Goal: Task Accomplishment & Management: Manage account settings

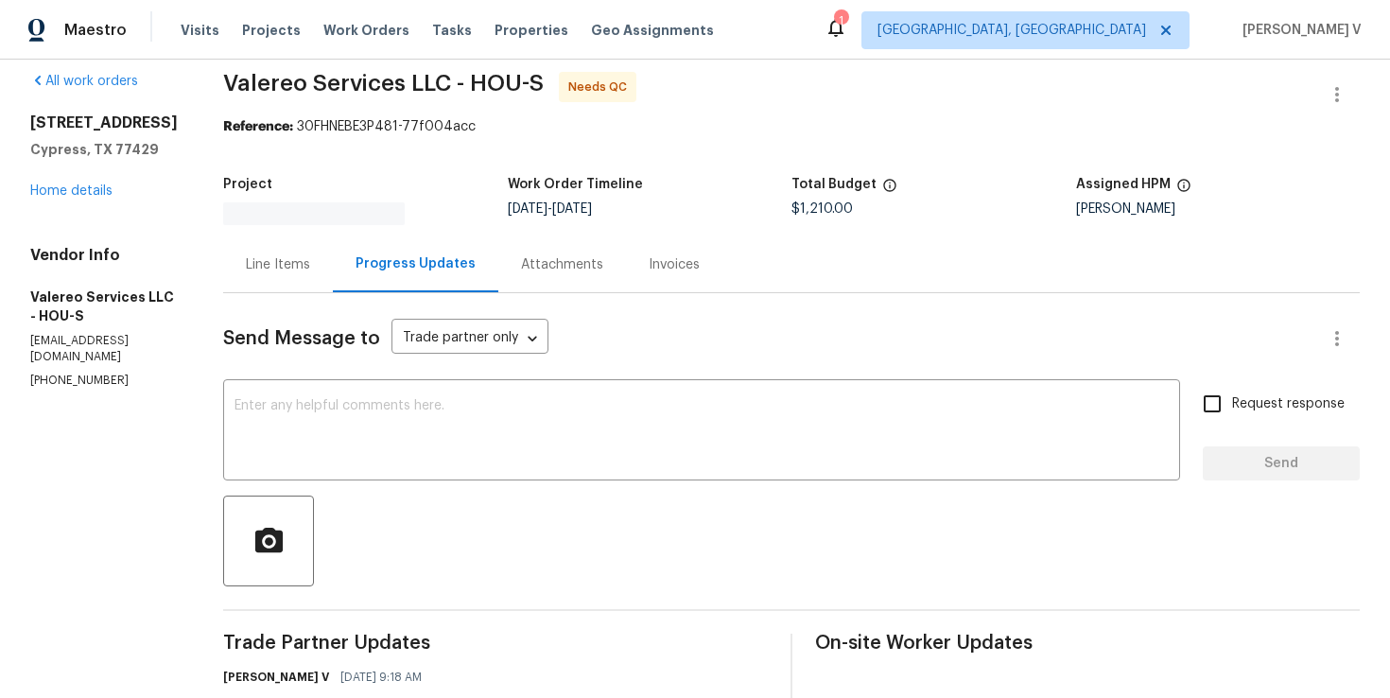
scroll to position [64, 0]
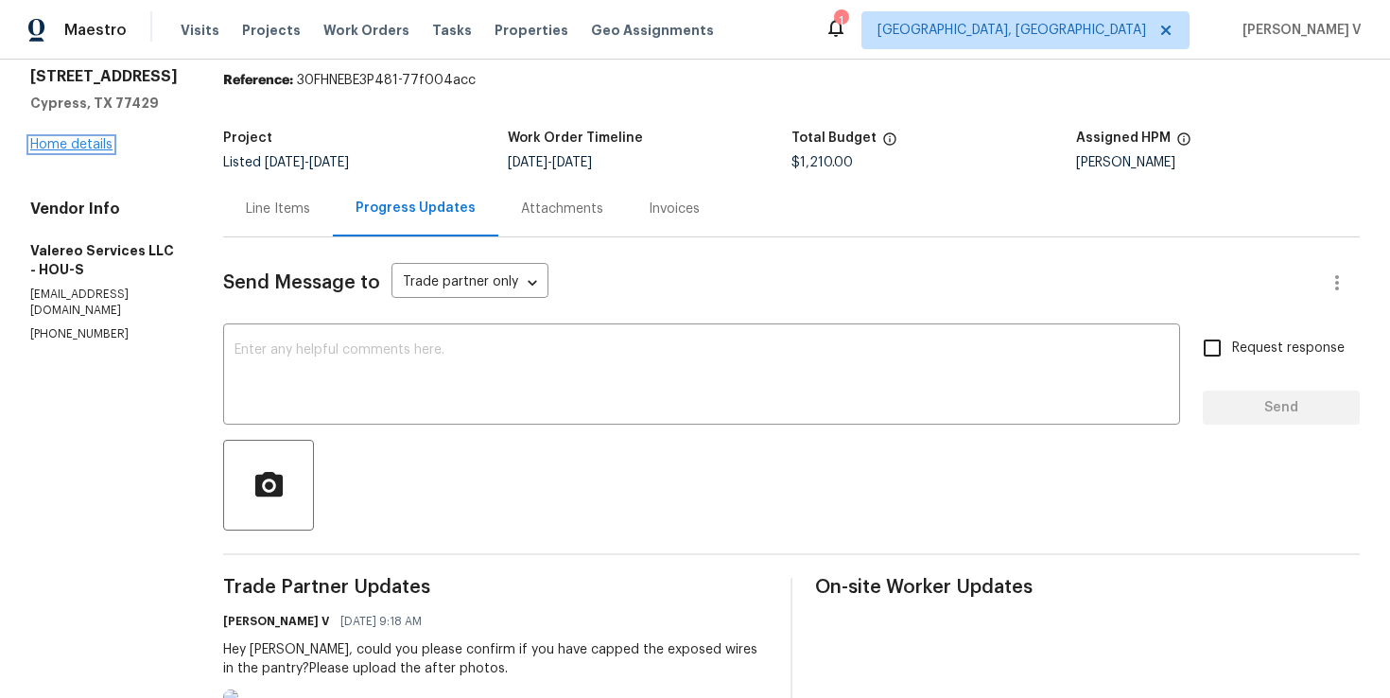
click at [78, 151] on link "Home details" at bounding box center [71, 144] width 82 height 13
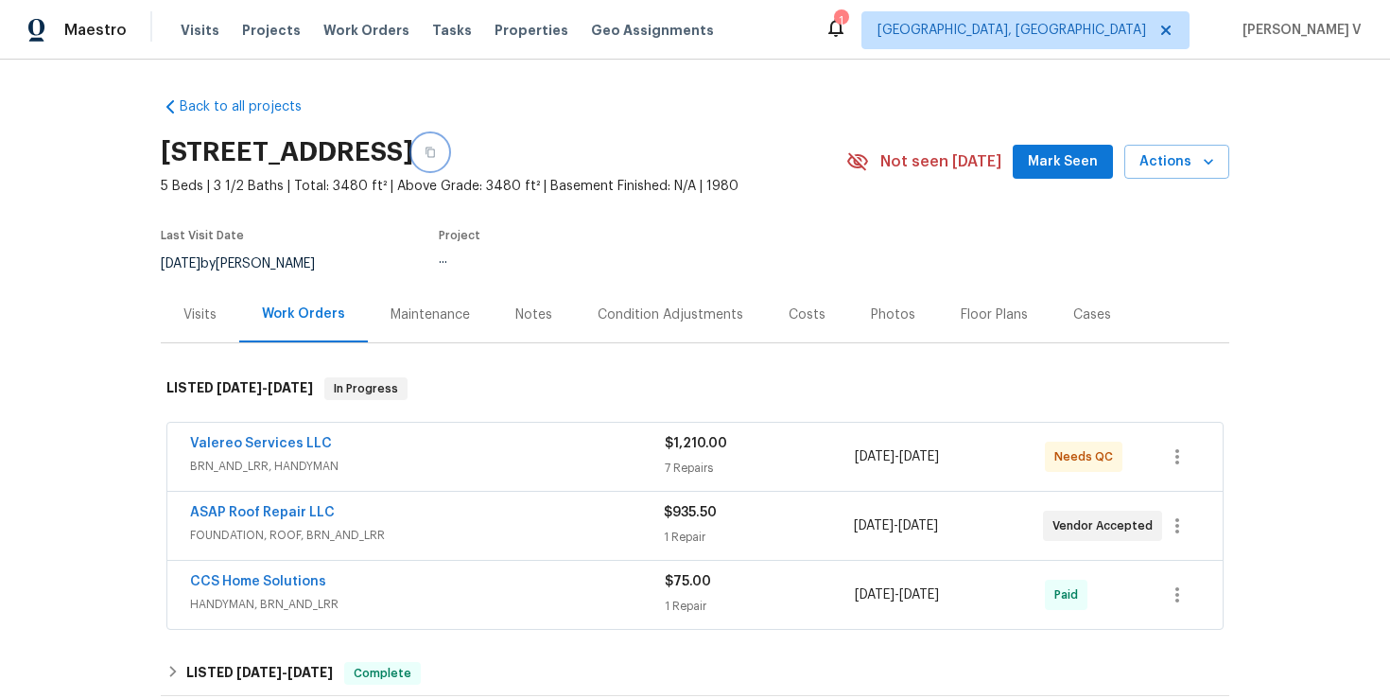
click at [447, 158] on button "button" at bounding box center [430, 152] width 34 height 34
click at [277, 437] on link "Valereo Services LLC" at bounding box center [261, 443] width 142 height 13
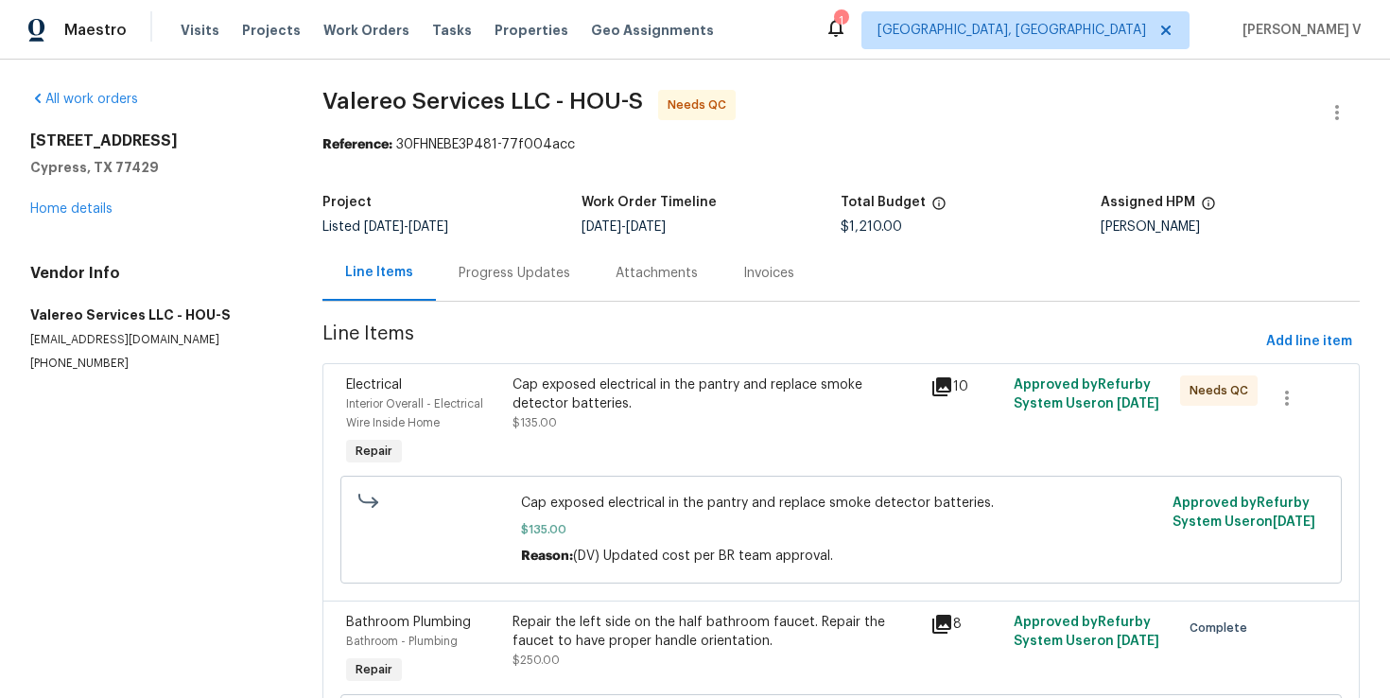
click at [459, 269] on div "Progress Updates" at bounding box center [515, 273] width 112 height 19
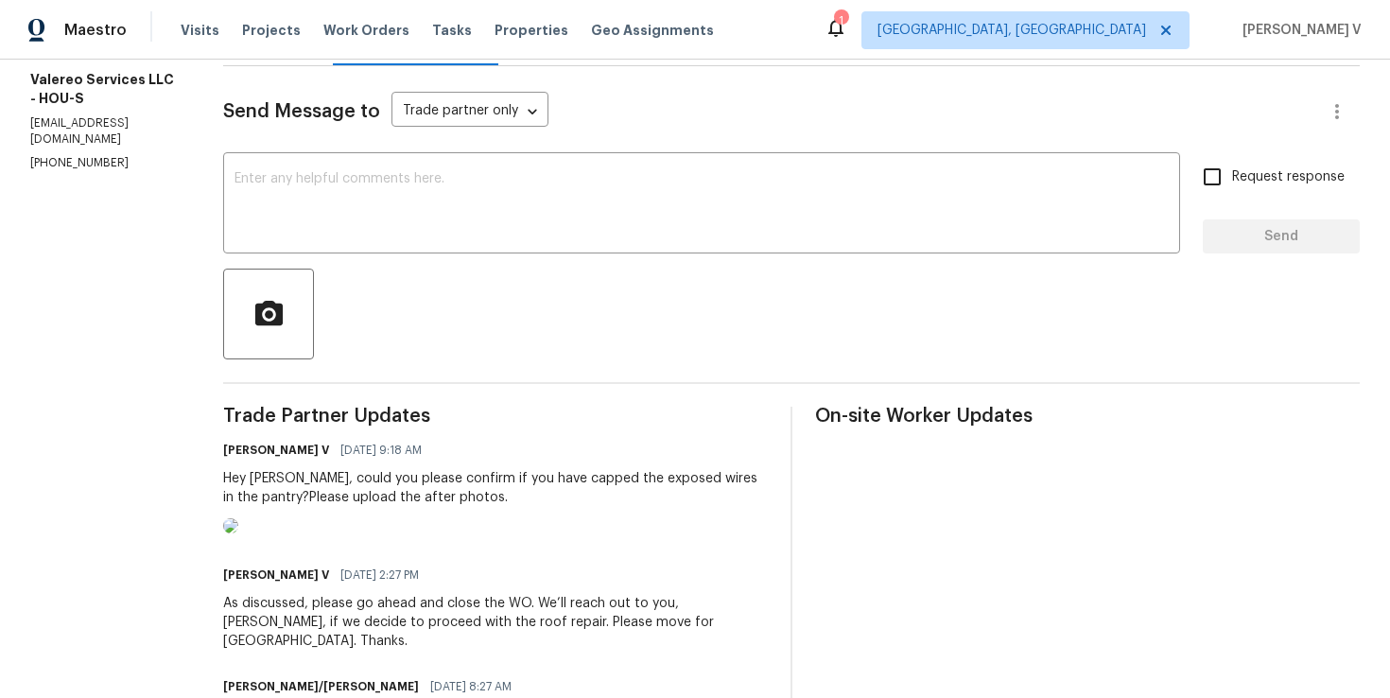
scroll to position [252, 0]
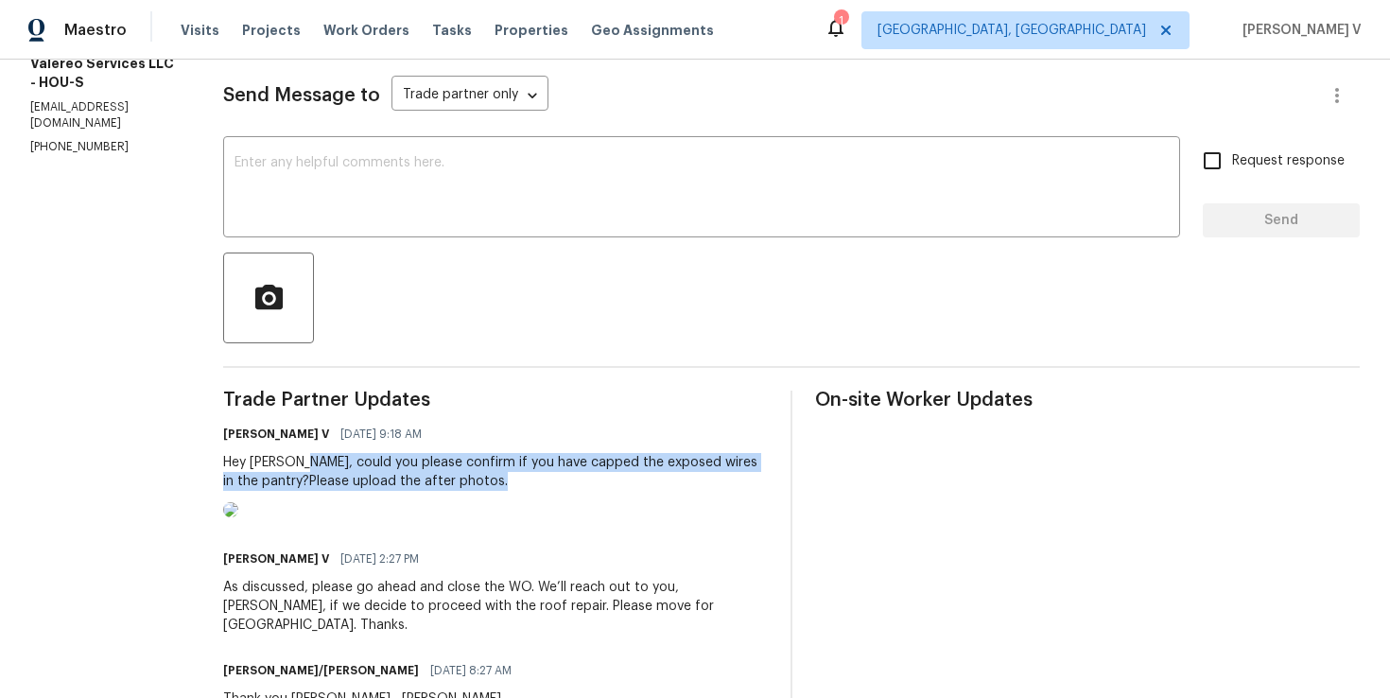
drag, startPoint x: 274, startPoint y: 458, endPoint x: 388, endPoint y: 523, distance: 130.9
click at [388, 523] on div "Divya Dharshini V 10/07/2025 9:18 AM Hey Kelly, could you please confirm if you…" at bounding box center [495, 472] width 545 height 102
copy div "ould you please confirm if you have capped the exposed wires in the pantry?Plea…"
click at [238, 517] on img at bounding box center [230, 509] width 15 height 15
